Goal: Task Accomplishment & Management: Manage account settings

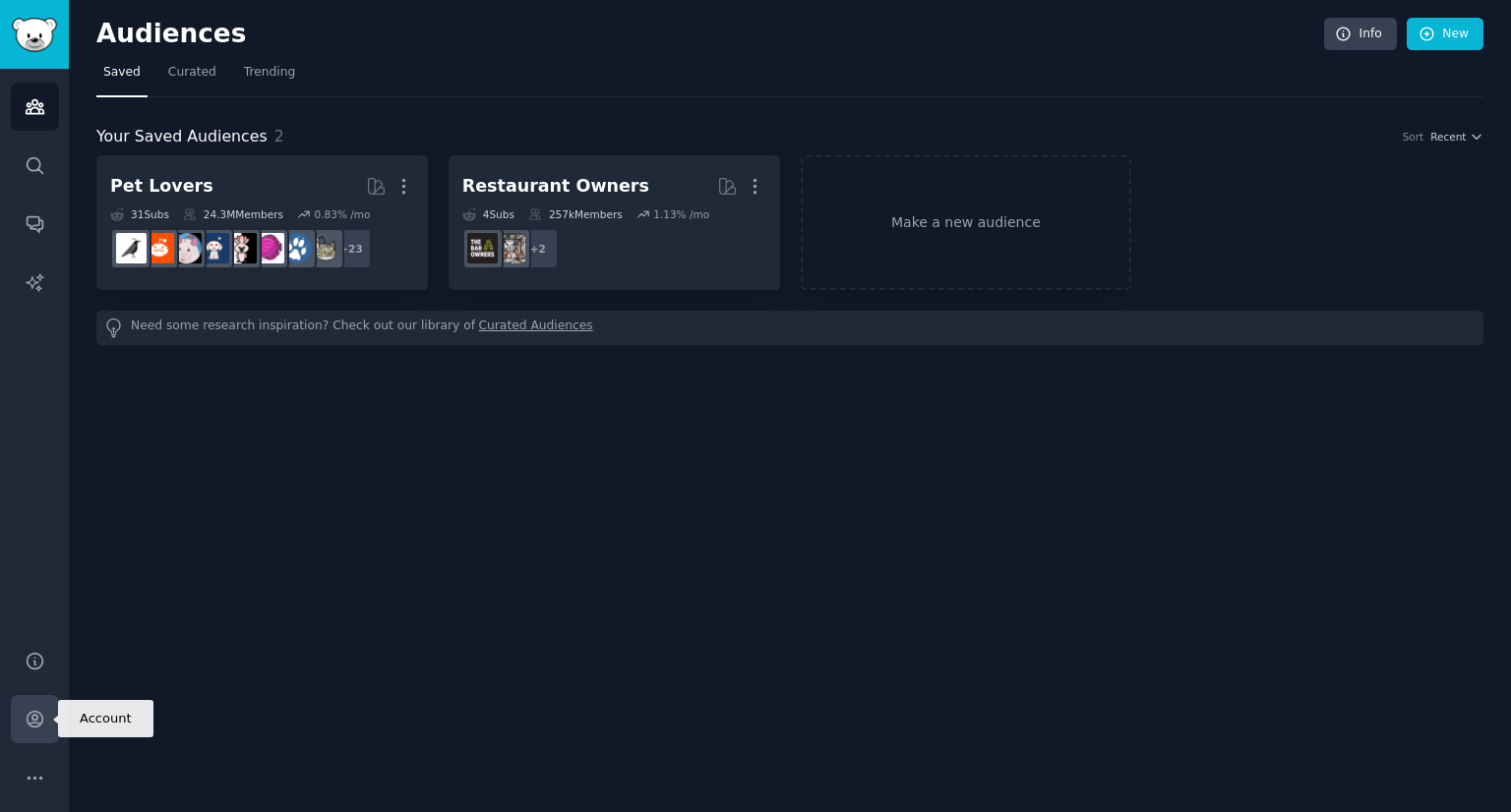
click at [36, 716] on icon "Sidebar" at bounding box center [35, 719] width 16 height 16
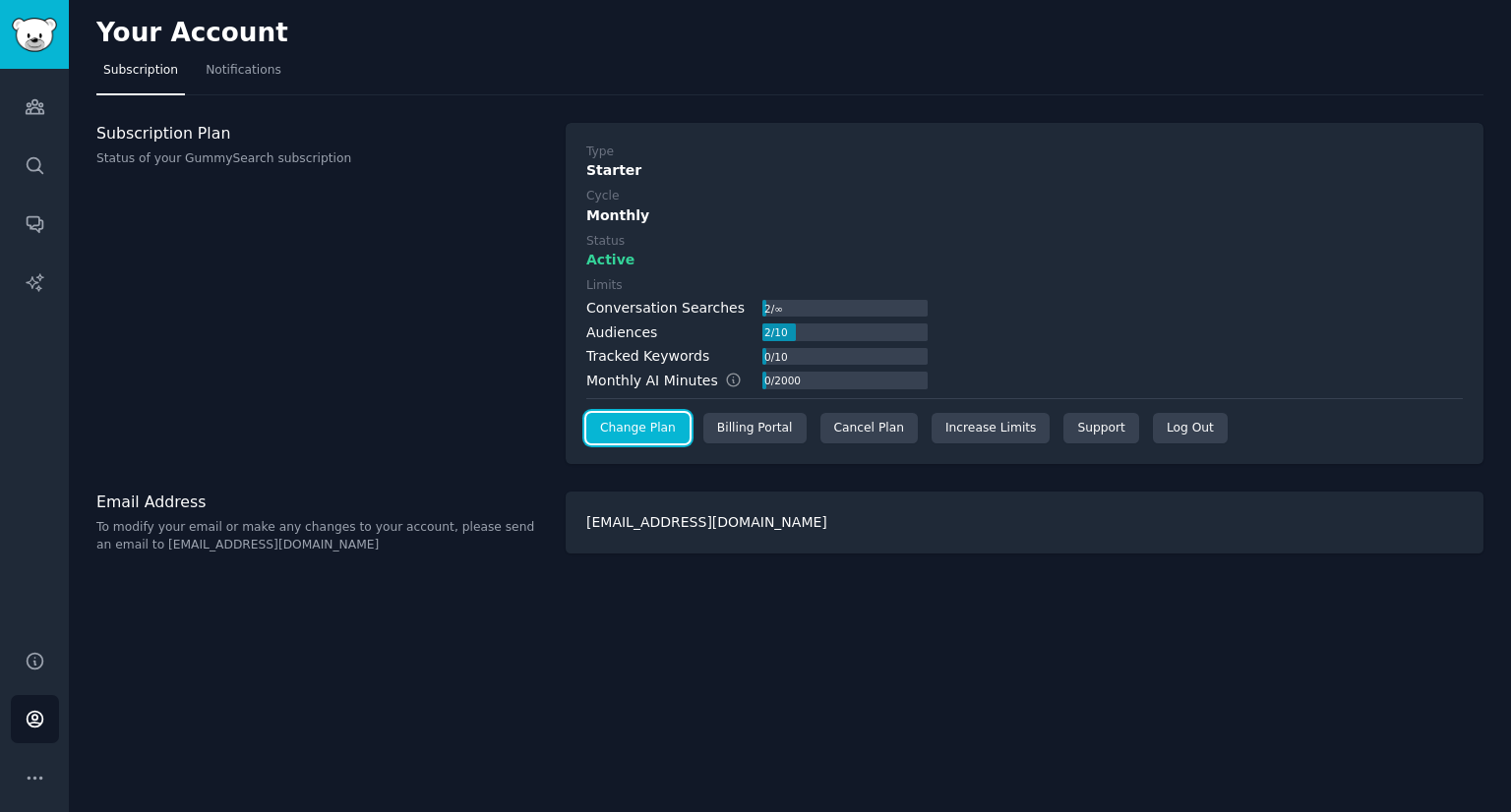
click at [647, 425] on link "Change Plan" at bounding box center [638, 429] width 104 height 32
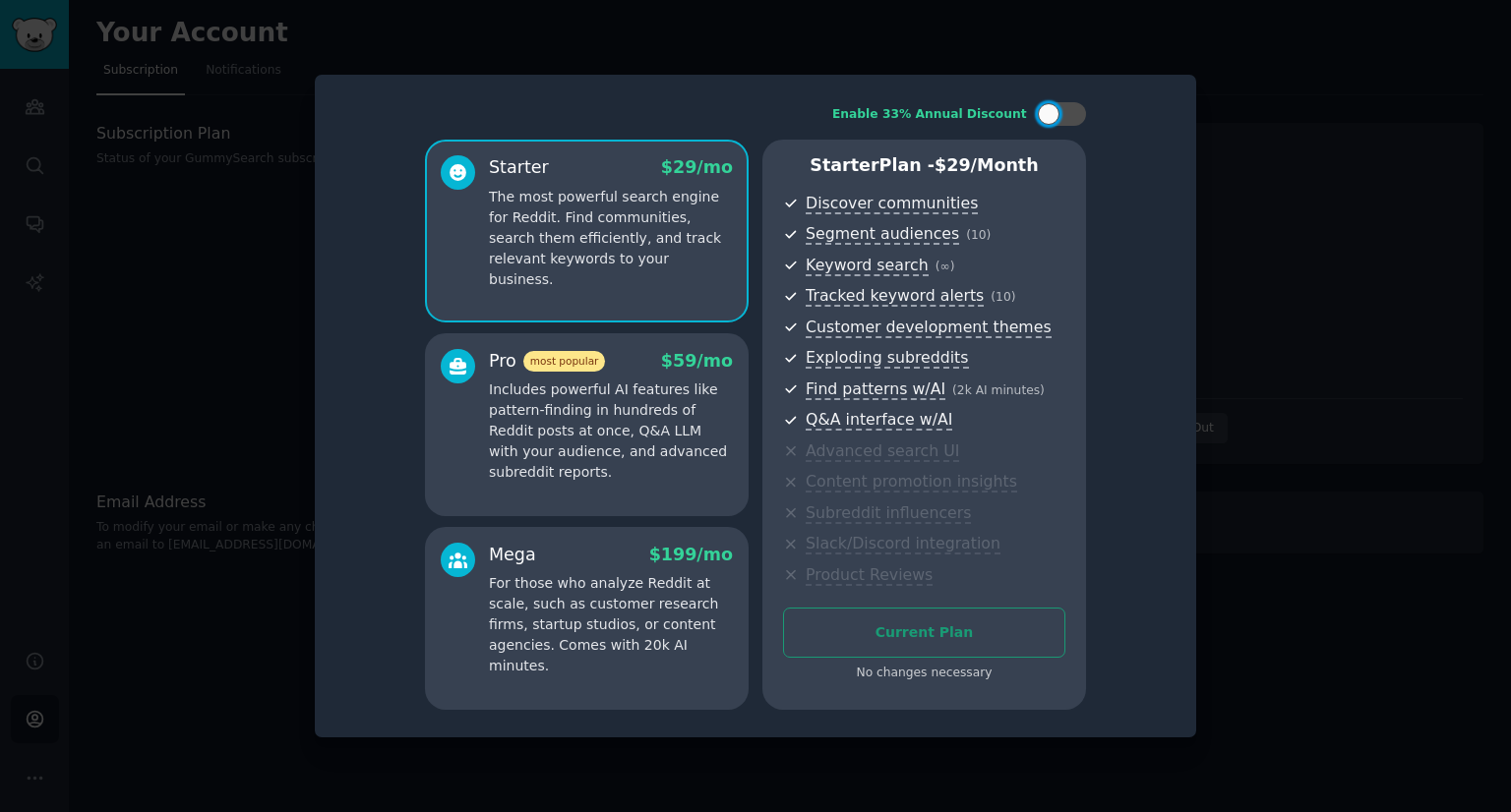
click at [1299, 220] on div at bounding box center [756, 406] width 1511 height 812
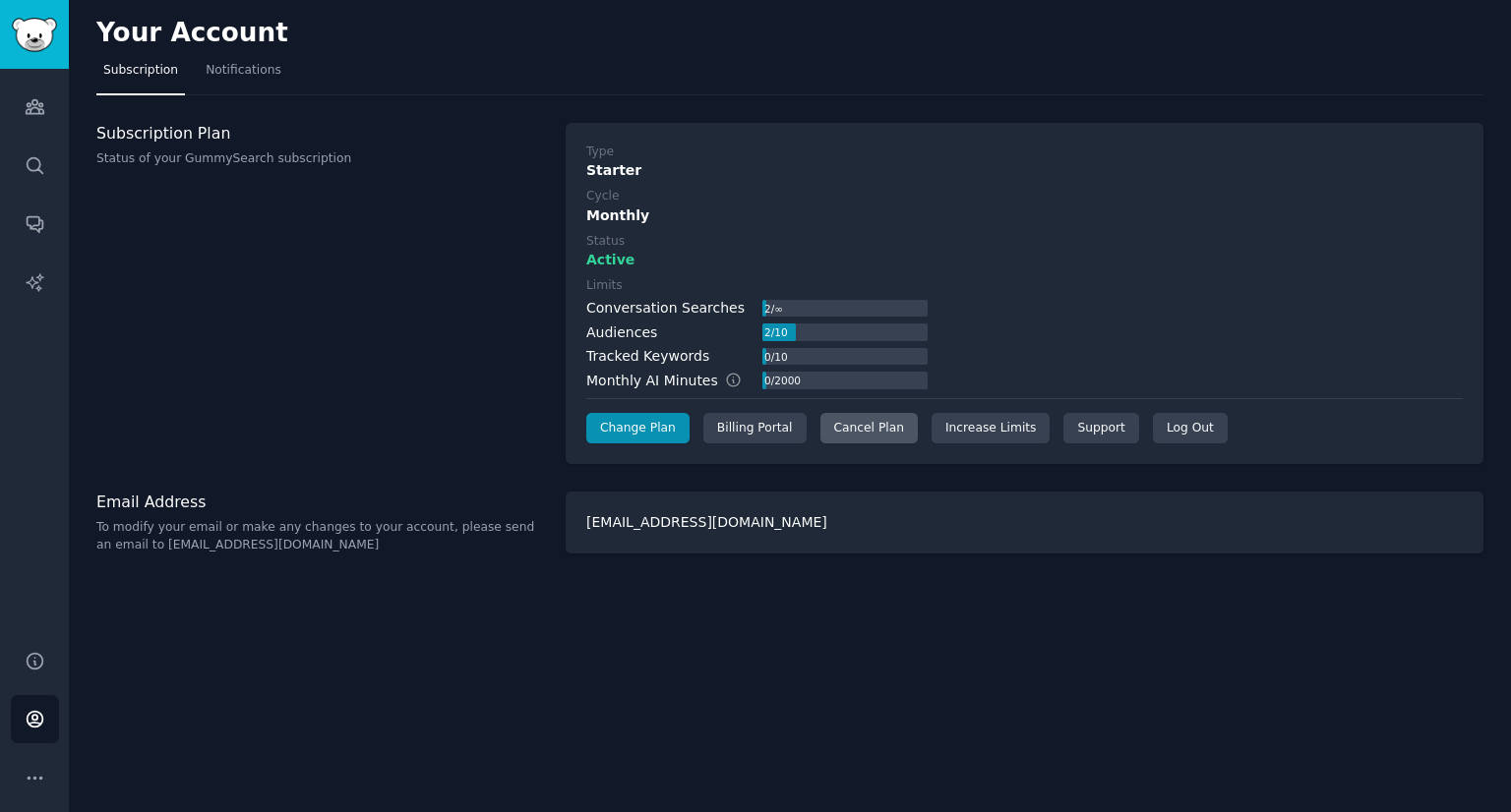
click at [853, 433] on div "Cancel Plan" at bounding box center [869, 429] width 98 height 32
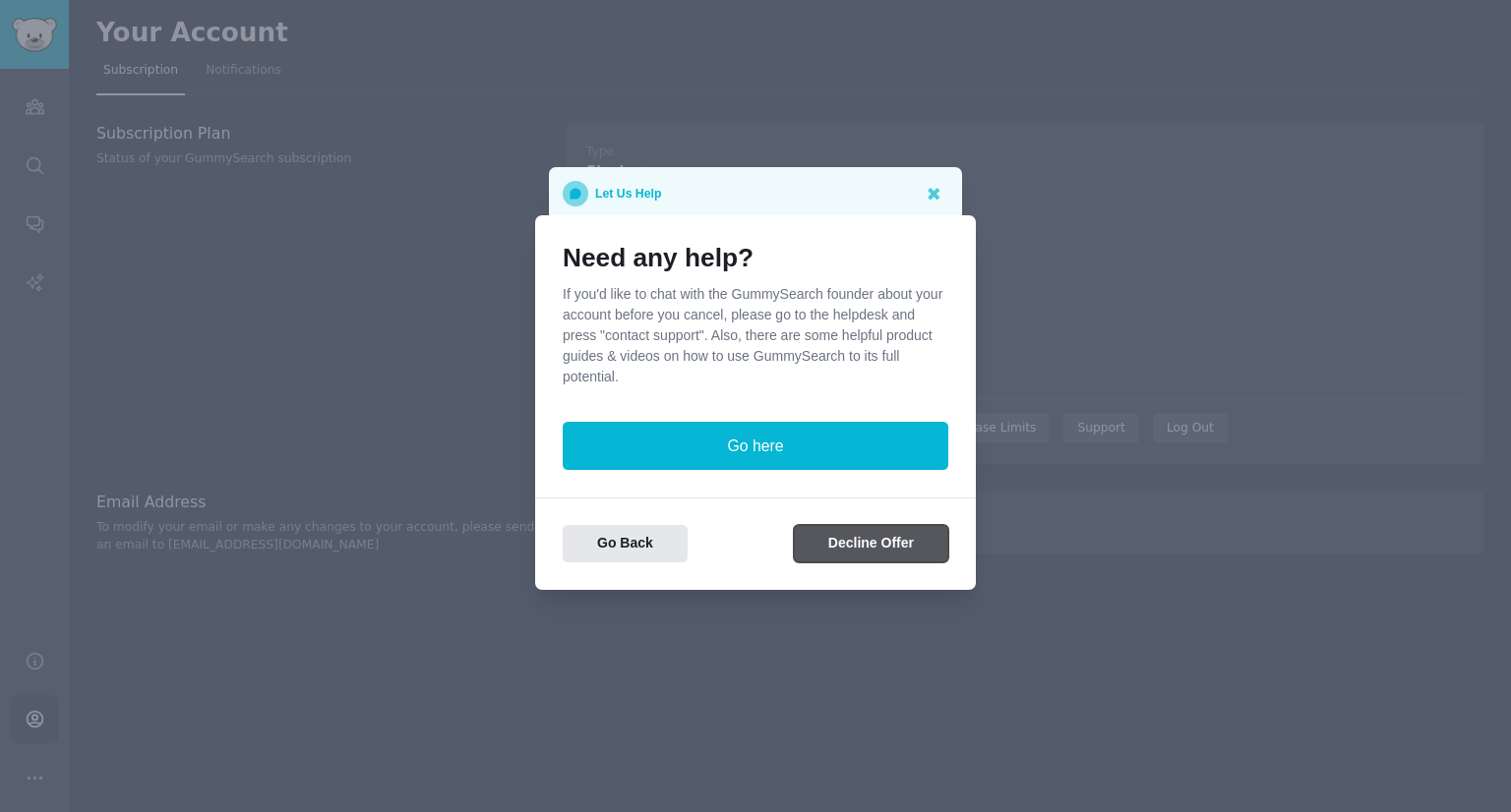
click at [850, 546] on button "Decline Offer" at bounding box center [870, 544] width 154 height 39
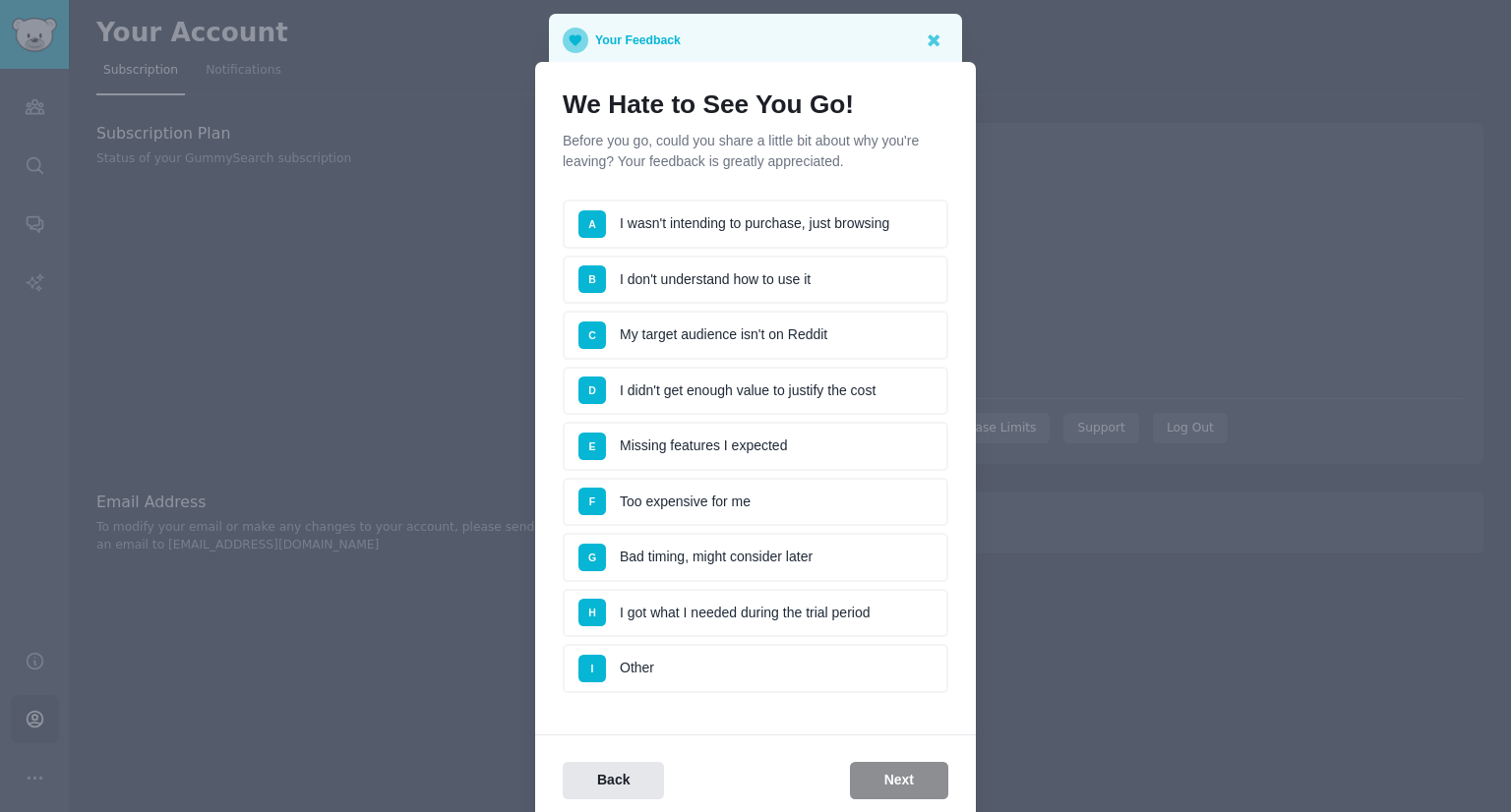
click at [753, 390] on li "D I didn't get enough value to justify the cost" at bounding box center [755, 391] width 385 height 49
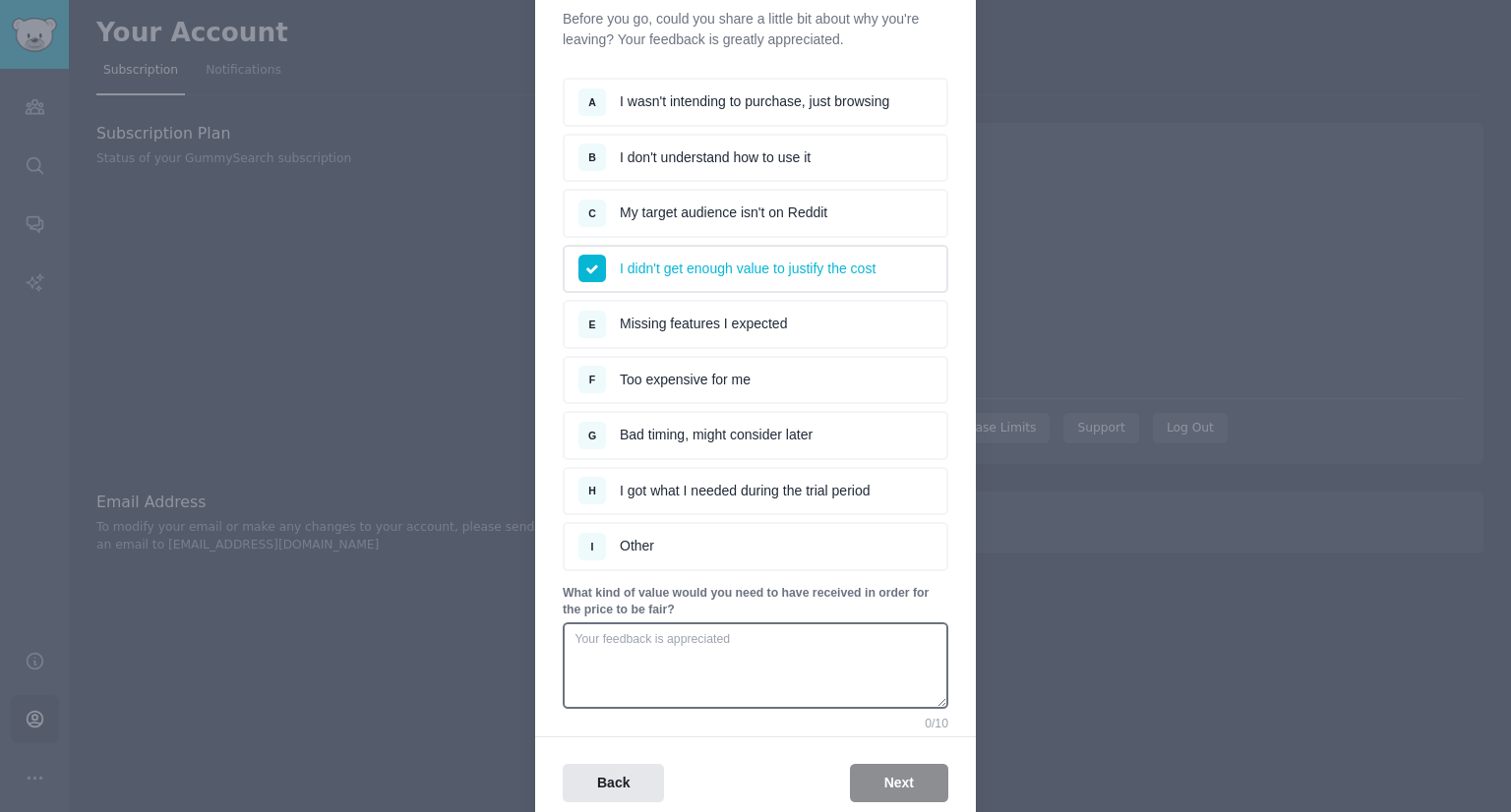
scroll to position [201, 0]
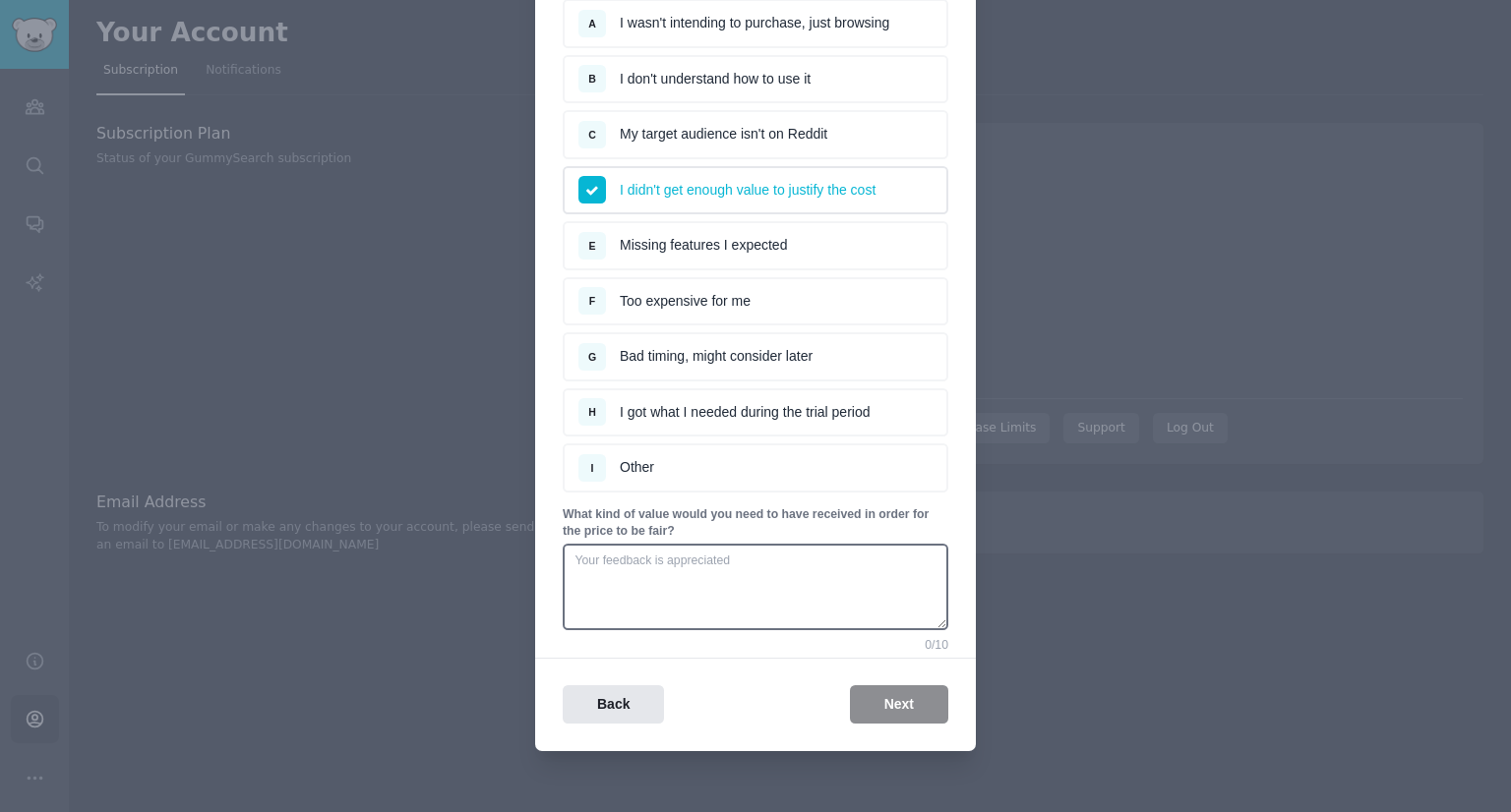
click at [868, 699] on div "Back Next" at bounding box center [755, 705] width 441 height 39
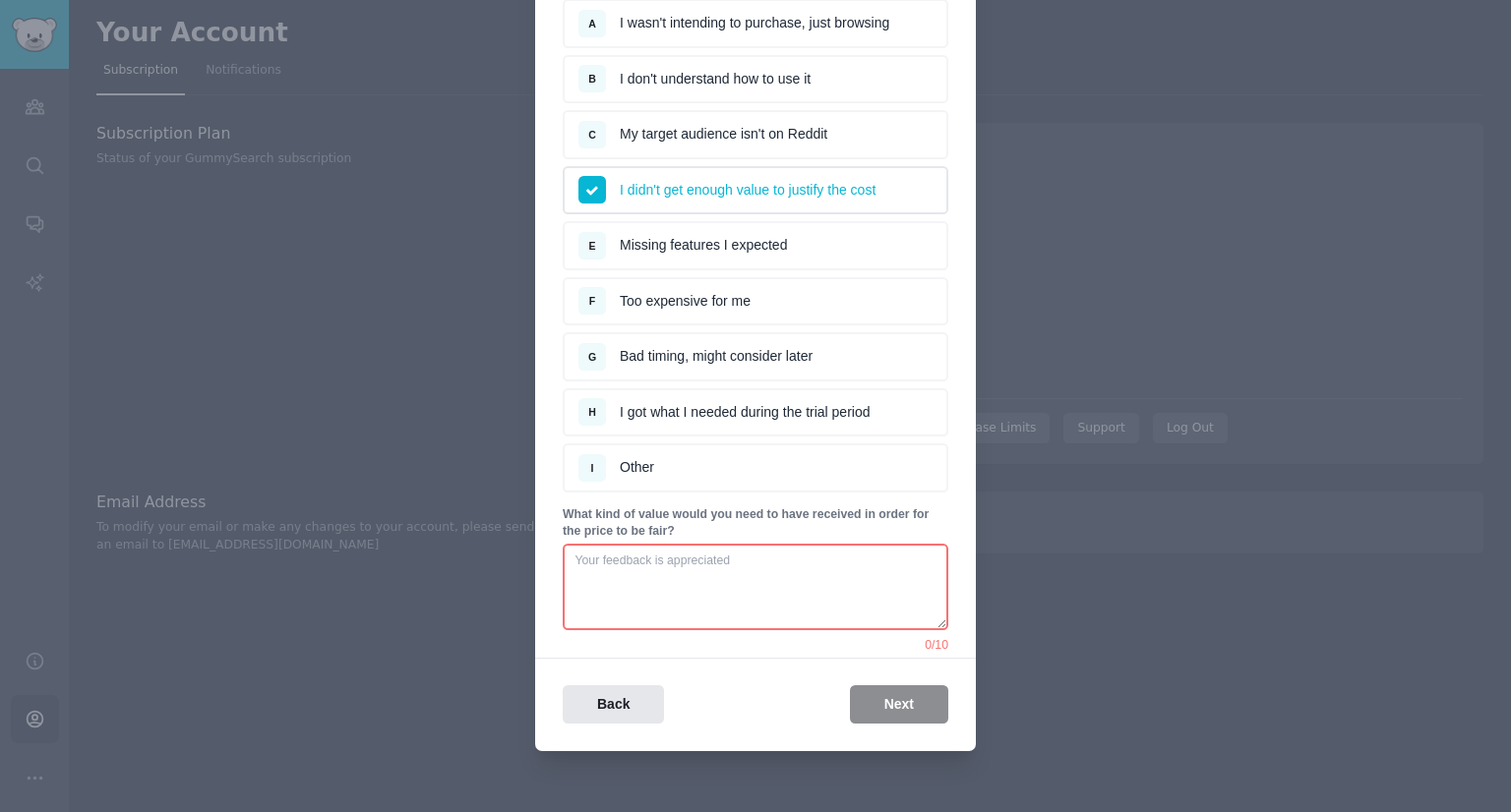
click at [779, 581] on textarea at bounding box center [755, 586] width 385 height 87
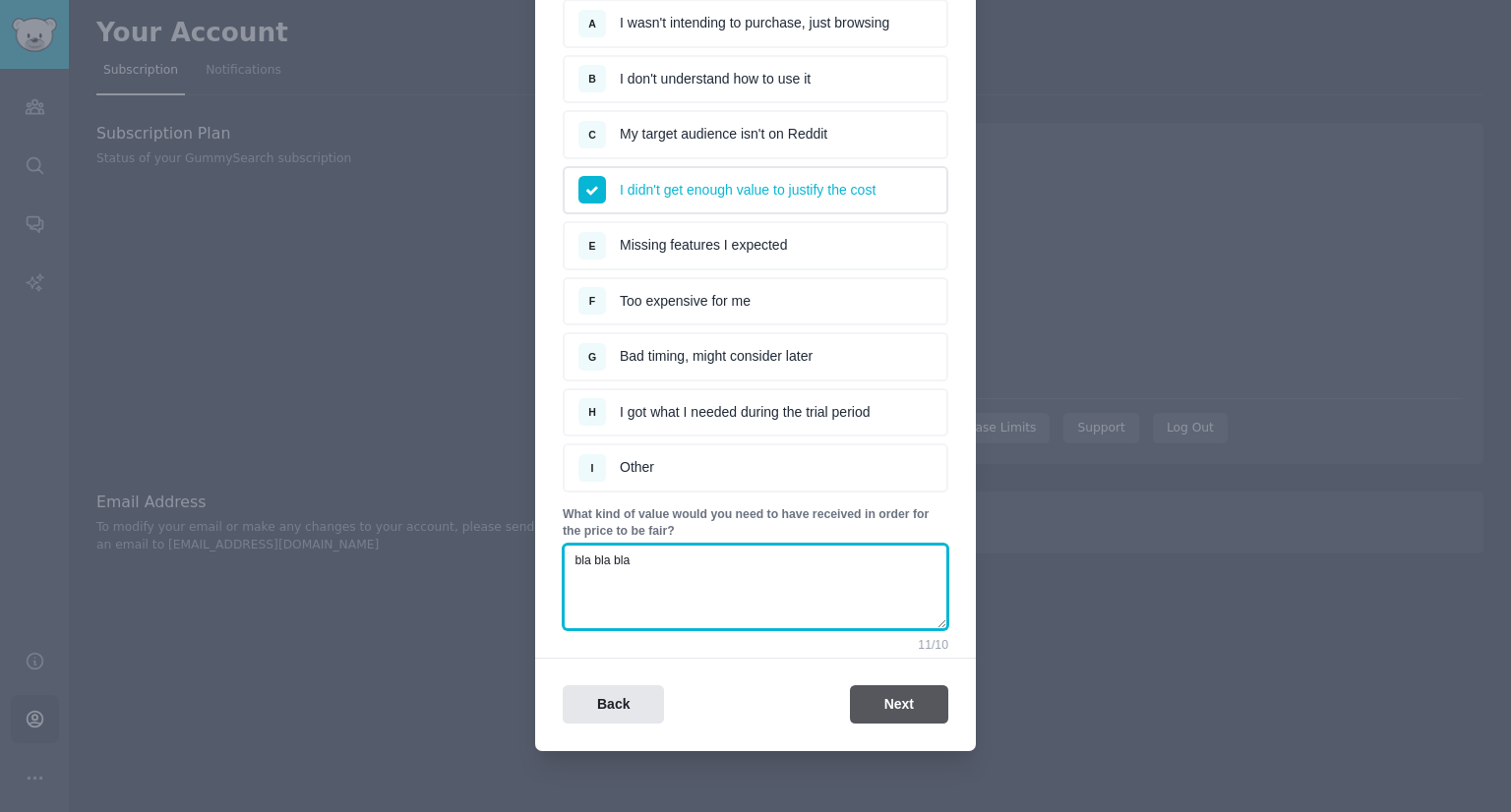
type textarea "bla bla bla"
click at [893, 700] on button "Next" at bounding box center [899, 705] width 99 height 39
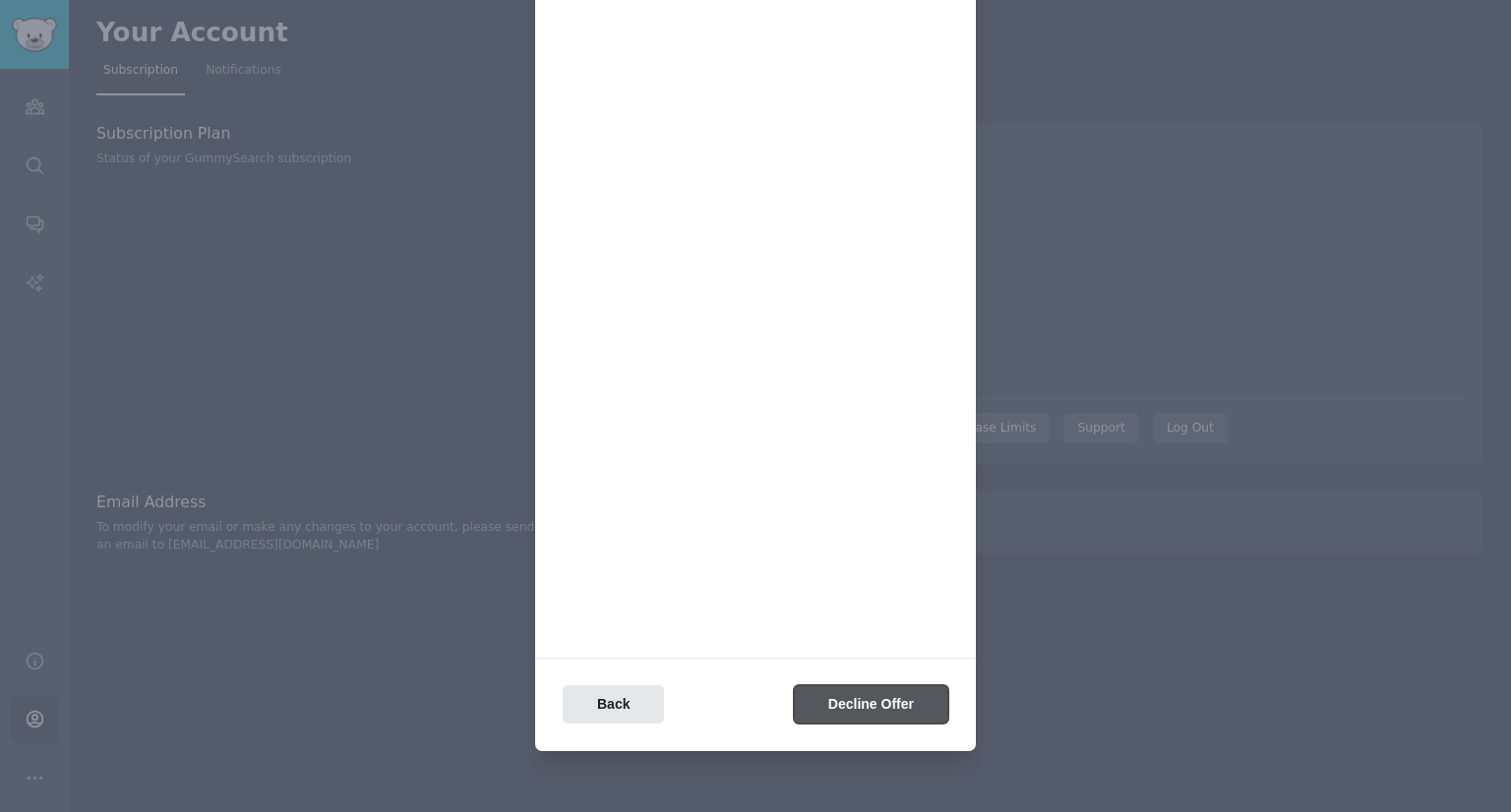
scroll to position [0, 0]
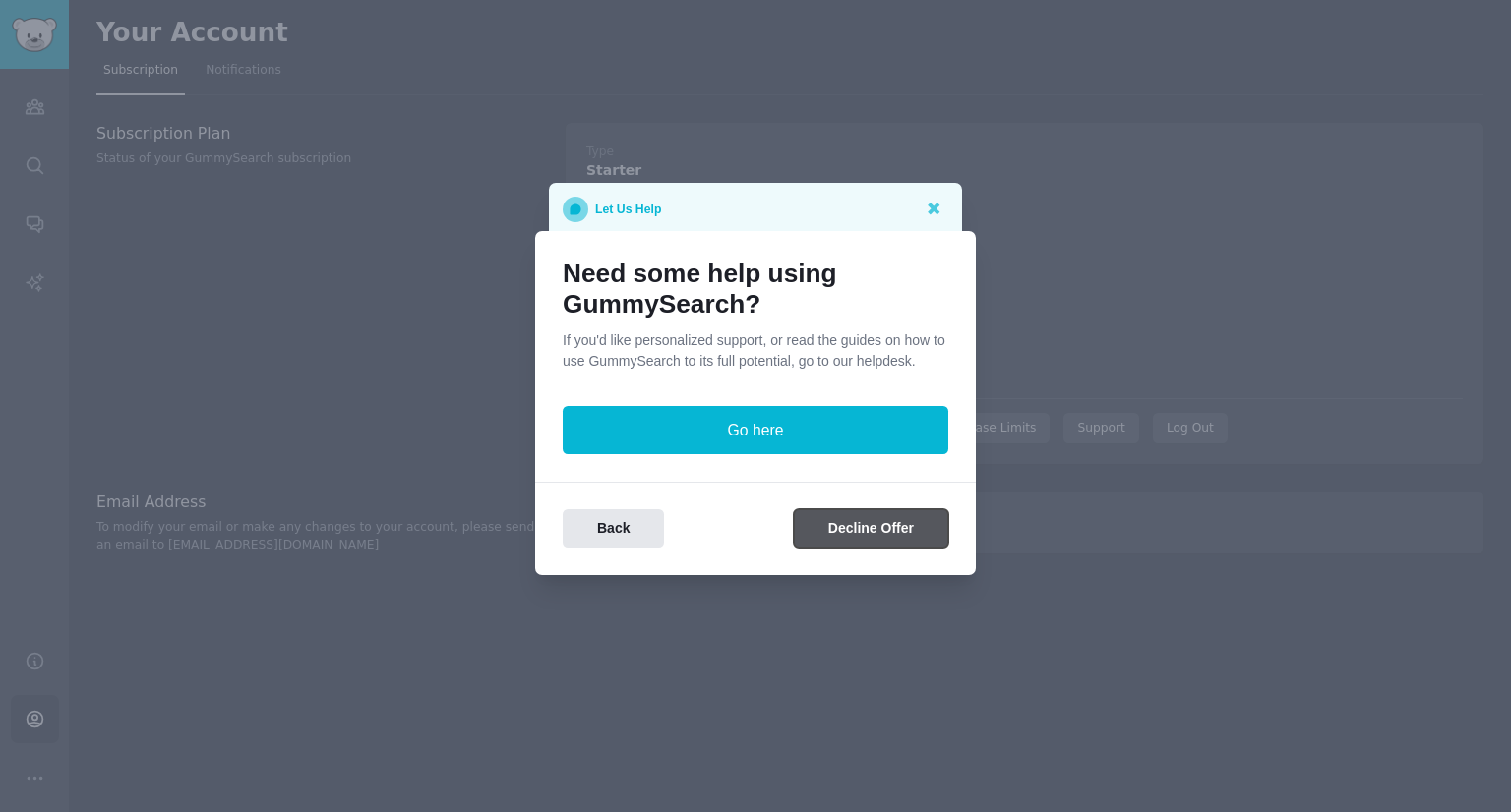
click at [846, 531] on button "Decline Offer" at bounding box center [870, 528] width 154 height 39
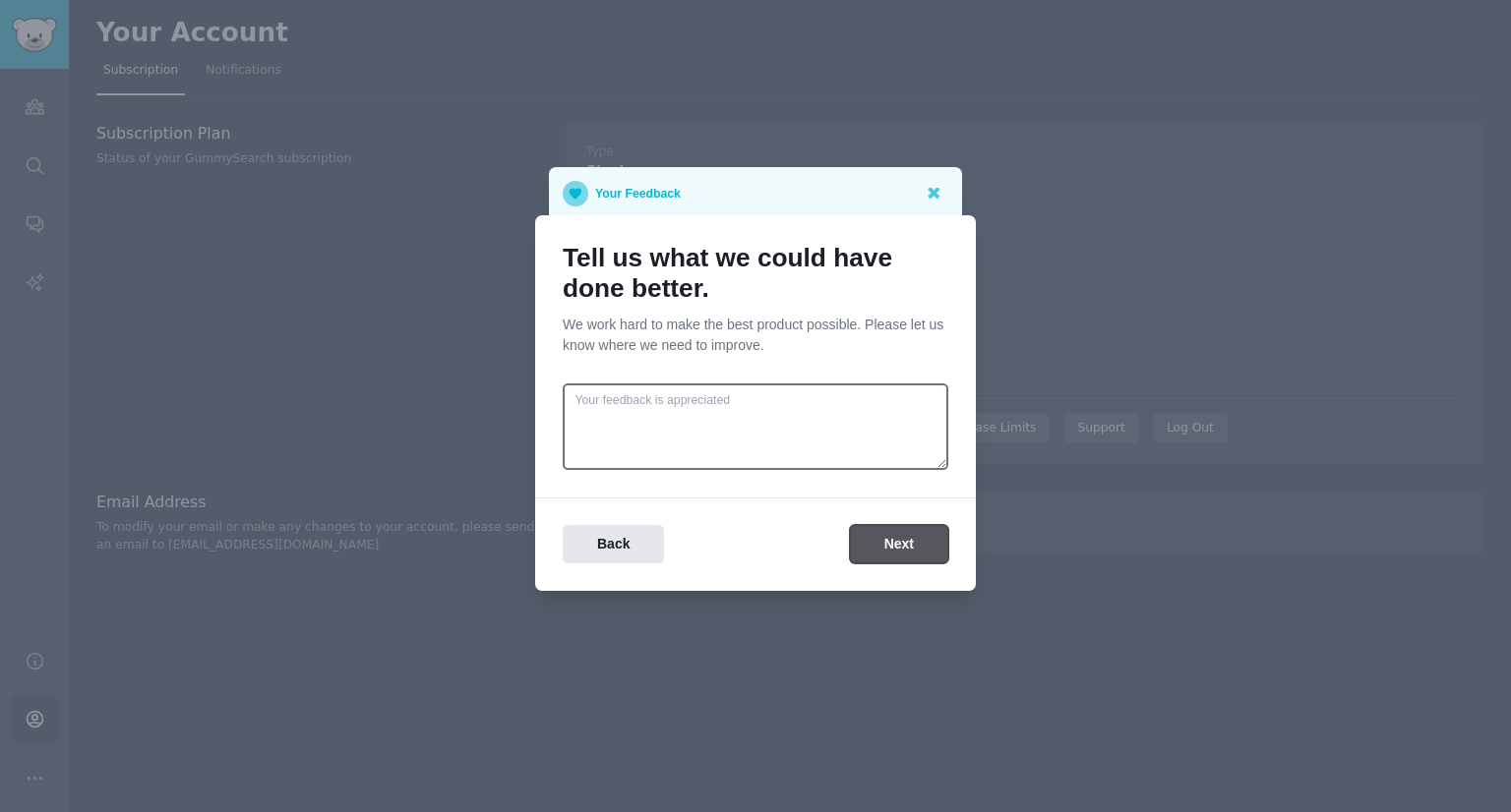
click at [904, 547] on button "Next" at bounding box center [899, 544] width 99 height 39
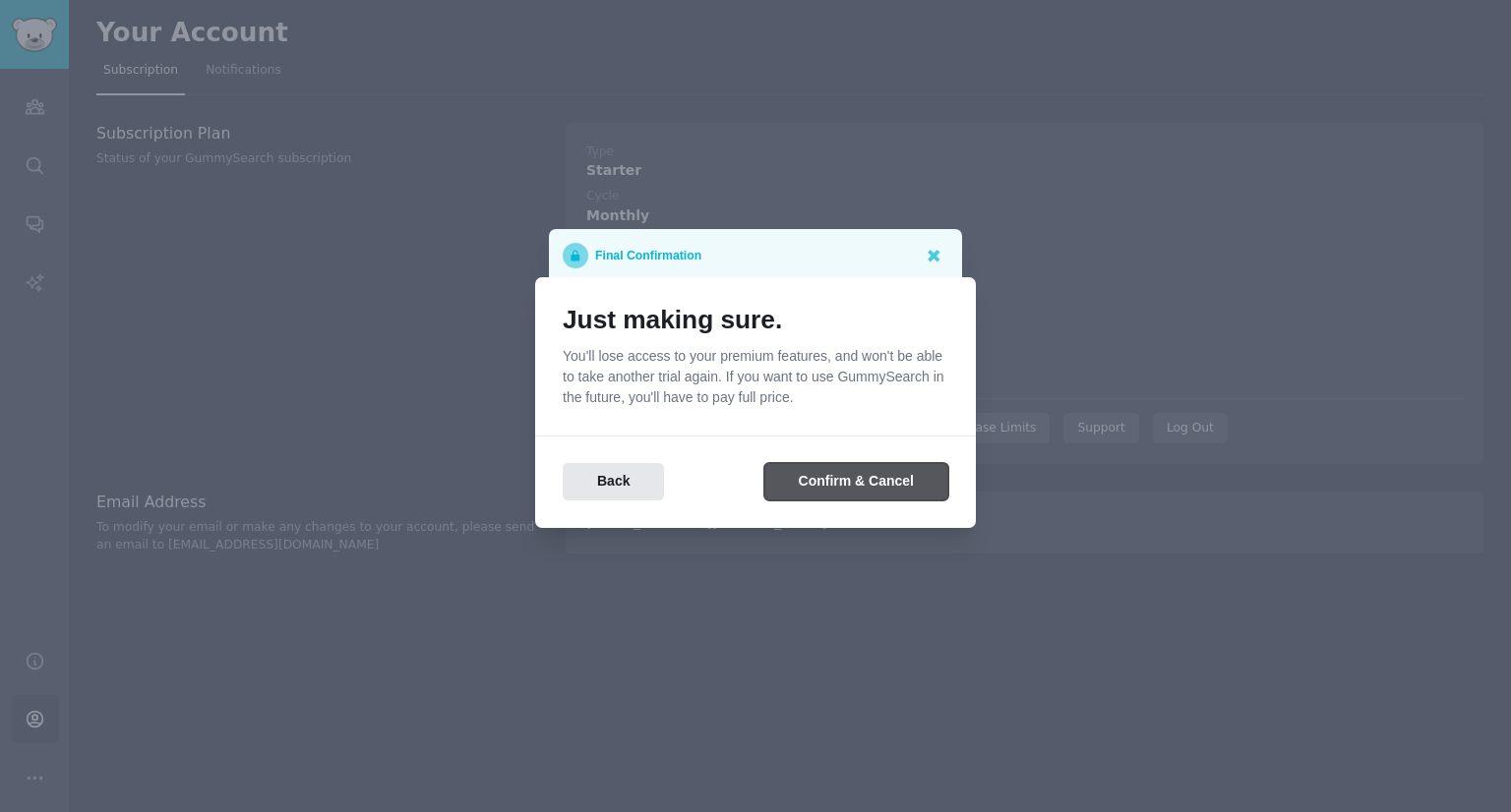
click at [848, 479] on button "Confirm & Cancel" at bounding box center [856, 482] width 184 height 39
